Goal: Information Seeking & Learning: Learn about a topic

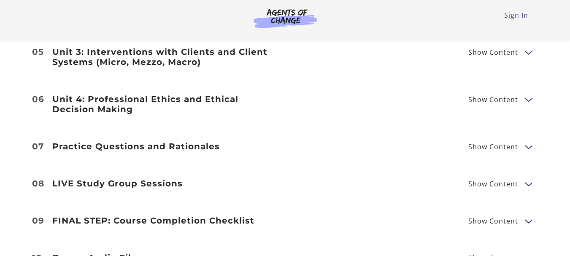
scroll to position [1308, 0]
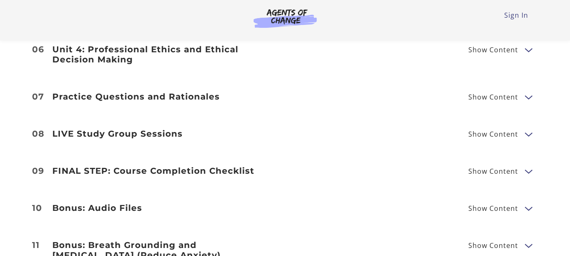
click at [257, 95] on li "07 Practice Questions and Rationales Show Content 75 Question Practice Test Ans…" at bounding box center [285, 96] width 570 height 37
click at [487, 94] on span "Show Content" at bounding box center [493, 97] width 50 height 7
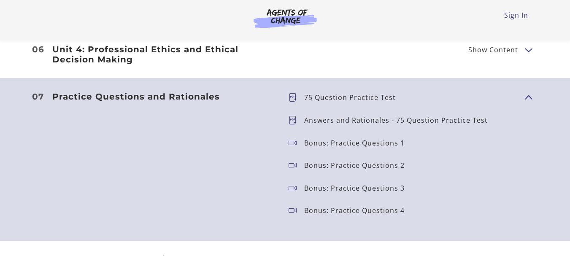
click at [530, 92] on button "Show Content" at bounding box center [528, 97] width 7 height 11
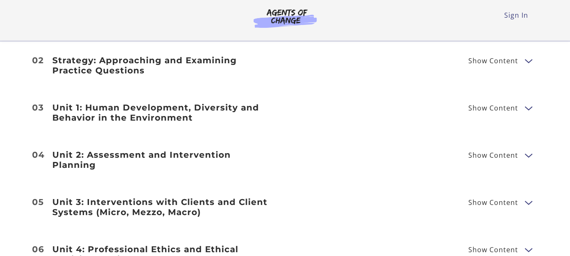
scroll to position [1097, 0]
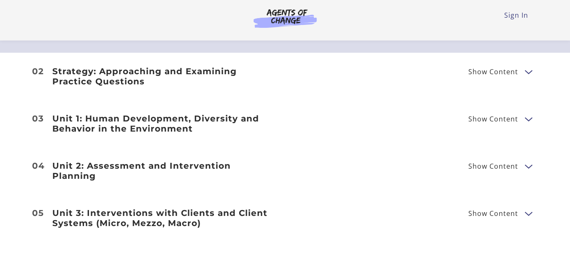
click at [207, 122] on h3 "Unit 1: Human Development, Diversity and Behavior in the Environment" at bounding box center [163, 124] width 223 height 20
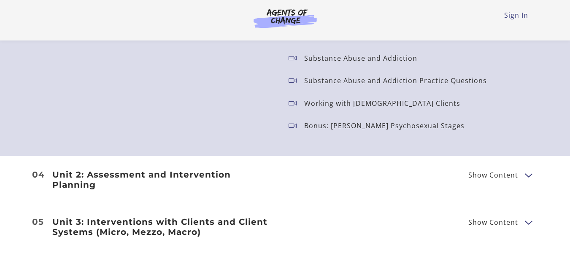
scroll to position [1393, 0]
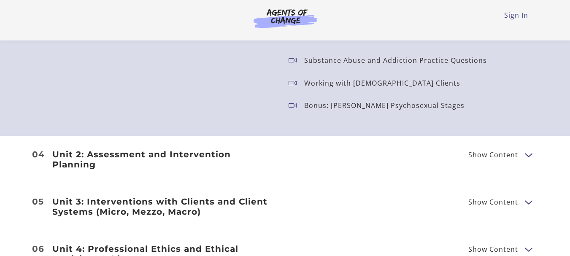
click at [455, 156] on li "04 Unit 2: Assessment and Intervention Planning Show Content Biopsychosocial As…" at bounding box center [285, 159] width 570 height 47
click at [468, 149] on div "Unit 2: Assessment and Intervention Planning Show Content Biopsychosocial Asses…" at bounding box center [285, 159] width 506 height 20
click at [471, 151] on span "Show Content" at bounding box center [493, 154] width 50 height 7
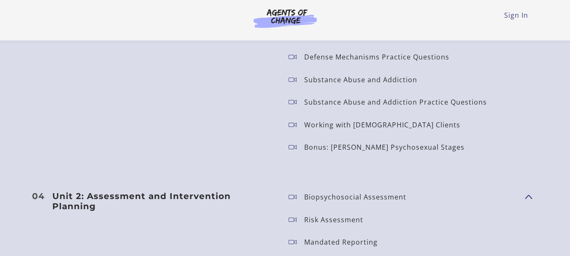
scroll to position [1350, 0]
